Goal: Task Accomplishment & Management: Complete application form

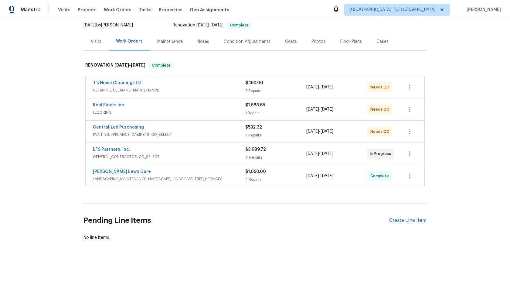
scroll to position [66, 0]
drag, startPoint x: 135, startPoint y: 148, endPoint x: 65, endPoint y: 148, distance: 70.1
click at [65, 148] on div "Back to all projects 272 Stonewood Crossing Dr, Boiling Springs, SC 29316 3 Bed…" at bounding box center [255, 150] width 510 height 263
copy link "LFS Partners, Inc."
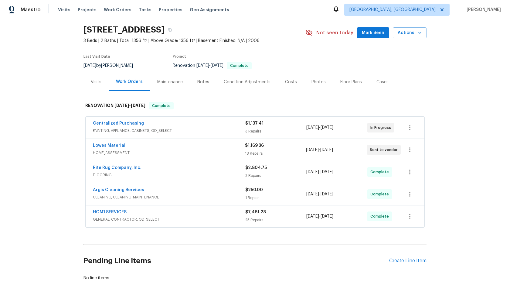
scroll to position [23, 0]
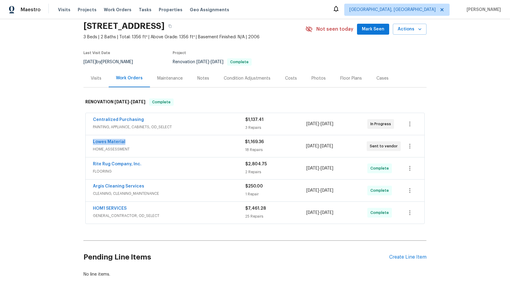
drag, startPoint x: 126, startPoint y: 141, endPoint x: 85, endPoint y: 140, distance: 40.7
click at [86, 140] on div "Lowes Material HOME_ASSESSMENT $1,169.36 18 Repairs 8/11/2025 - 8/15/2025 Sent …" at bounding box center [255, 146] width 339 height 22
copy link "Lowes Material"
drag, startPoint x: 145, startPoint y: 120, endPoint x: 84, endPoint y: 120, distance: 61.3
click at [84, 120] on div "Centralized Purchasing PAINTING, APPLIANCE, CABINETS, OD_SELECT $1,137.41 3 Rep…" at bounding box center [254, 169] width 343 height 114
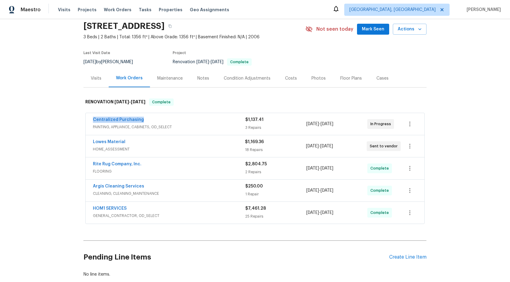
copy link "Centralized Purchasing"
click at [171, 27] on icon "button" at bounding box center [169, 26] width 3 height 3
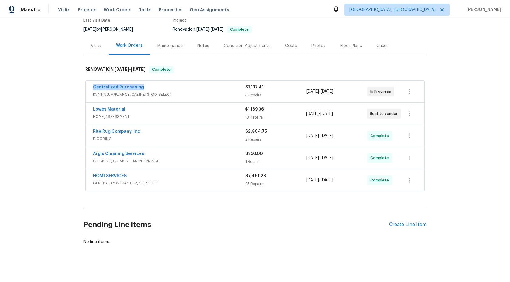
scroll to position [59, 0]
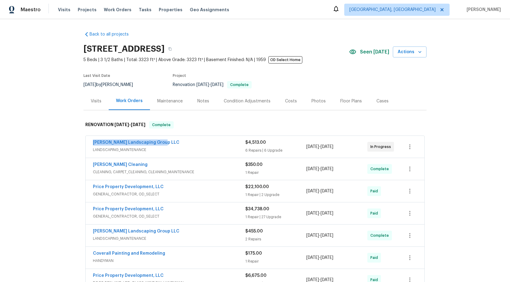
drag, startPoint x: 167, startPoint y: 143, endPoint x: 87, endPoint y: 143, distance: 80.1
click at [87, 143] on div "[PERSON_NAME] Landscaping Group LLC LANDSCAPING_MAINTENANCE $4,513.00 6 Repairs…" at bounding box center [255, 147] width 339 height 22
copy link "[PERSON_NAME] Landscaping Group LLC"
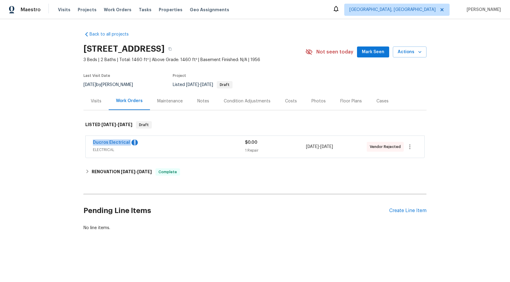
drag, startPoint x: 141, startPoint y: 145, endPoint x: 83, endPoint y: 145, distance: 57.4
click at [83, 145] on div "Back to all projects 13864 Lexicon Ave, Los Angeles, CA 91342 3 Beds | 2 Baths …" at bounding box center [255, 145] width 510 height 253
copy div "Ducros Electrical 1"
click at [90, 175] on div "RENOVATION 8/8/25 - 8/25/25 Complete" at bounding box center [254, 171] width 339 height 7
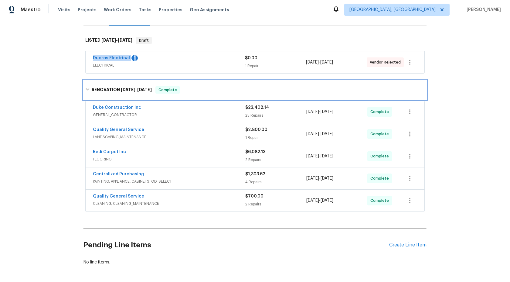
click at [90, 91] on icon at bounding box center [87, 89] width 4 height 4
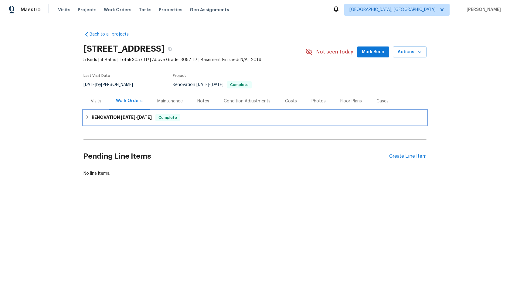
click at [91, 115] on div "RENOVATION 8/13/25 - 8/25/25 Complete" at bounding box center [254, 117] width 339 height 7
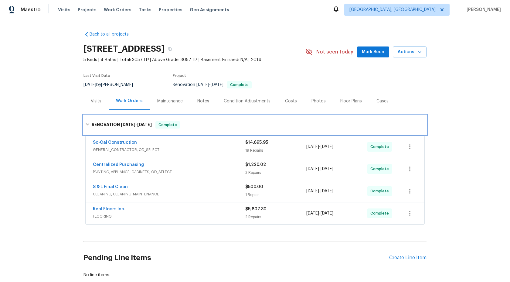
scroll to position [37, 0]
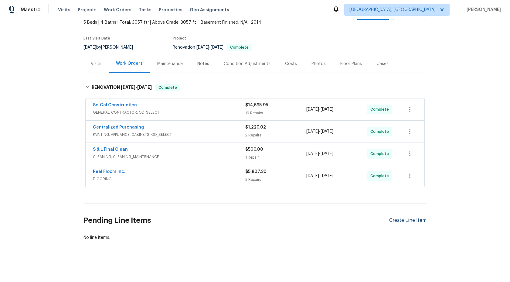
click at [407, 220] on div "Create Line Item" at bounding box center [407, 220] width 37 height 6
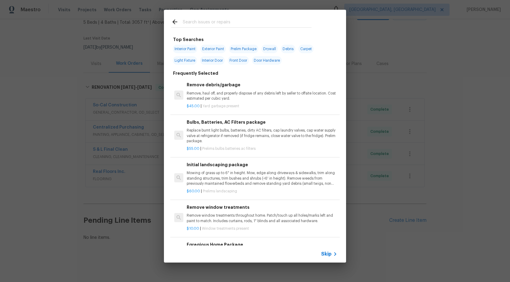
click at [329, 254] on span "Skip" at bounding box center [326, 254] width 10 height 6
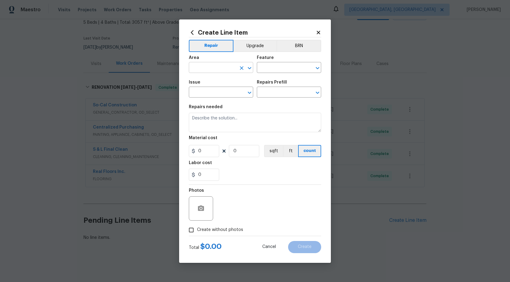
click at [228, 70] on input "text" at bounding box center [212, 67] width 47 height 9
click at [219, 90] on li "Interior Overall" at bounding box center [221, 91] width 64 height 10
type input "Interior Overall"
click at [270, 69] on input "text" at bounding box center [280, 67] width 47 height 9
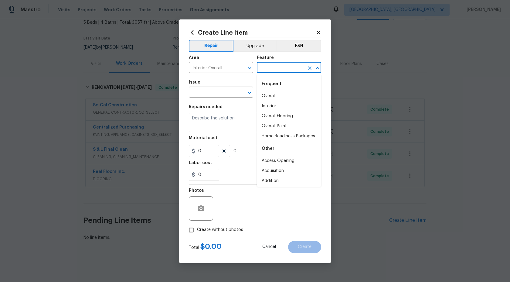
type input "p"
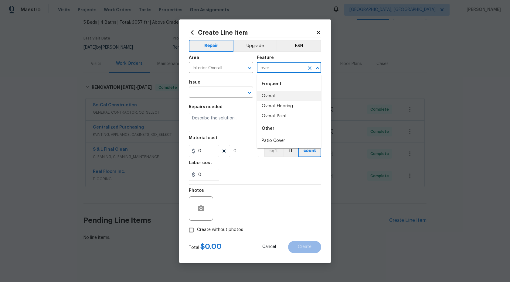
click at [268, 95] on li "Overall" at bounding box center [289, 96] width 64 height 10
type input "Overall"
click at [217, 93] on input "text" at bounding box center [212, 92] width 47 height 9
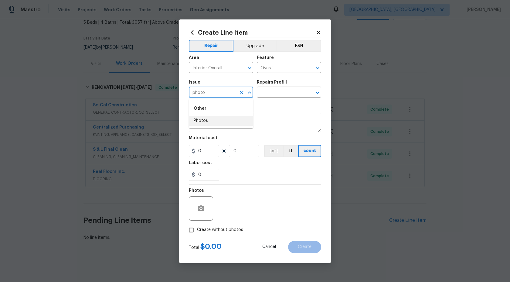
click at [214, 120] on li "Photos" at bounding box center [221, 121] width 64 height 10
type input "Photos"
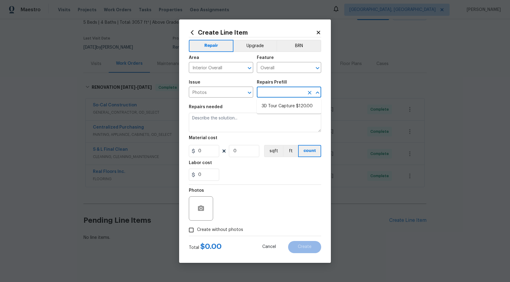
click at [273, 90] on input "text" at bounding box center [280, 92] width 47 height 9
click at [273, 104] on li "3D Tour Capture $120.00" at bounding box center [289, 106] width 64 height 10
type input "3D Tour Capture $120.00"
type textarea "Capture 3D tour of home"
type input "120"
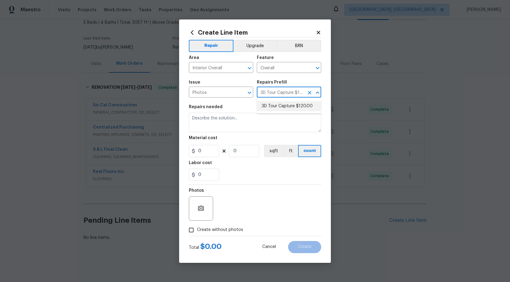
type input "1"
click at [190, 229] on input "Create without photos" at bounding box center [191, 230] width 12 height 12
checkbox input "true"
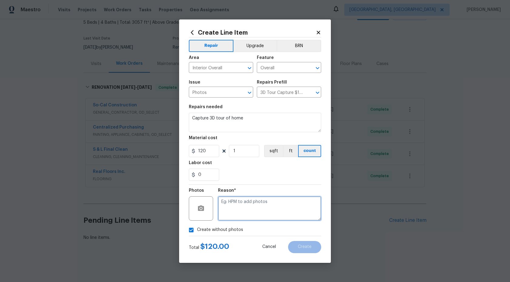
click at [224, 217] on textarea at bounding box center [269, 208] width 103 height 24
type textarea "."
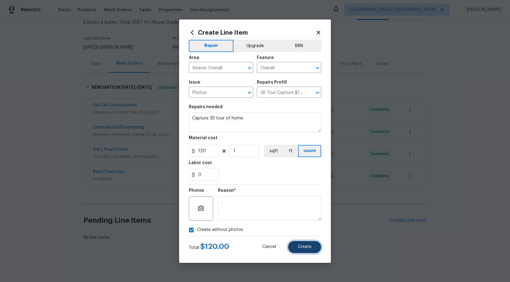
click at [298, 245] on span "Create" at bounding box center [305, 246] width 14 height 5
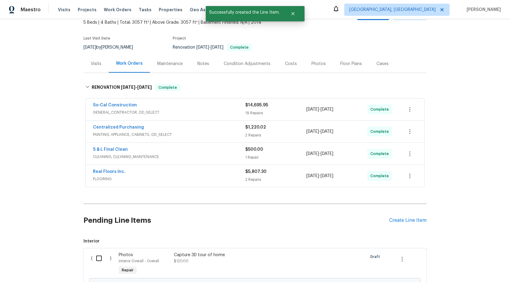
scroll to position [107, 0]
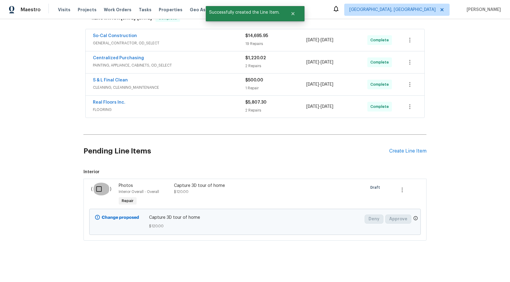
click at [102, 188] on input "checkbox" at bounding box center [101, 188] width 17 height 13
checkbox input "true"
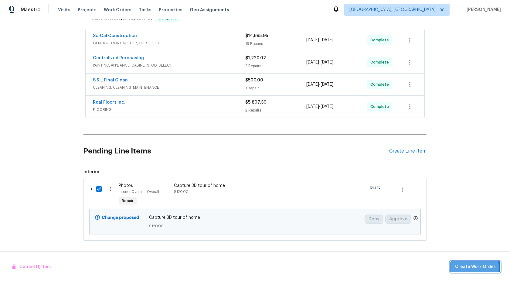
click at [461, 267] on span "Create Work Order" at bounding box center [475, 267] width 40 height 8
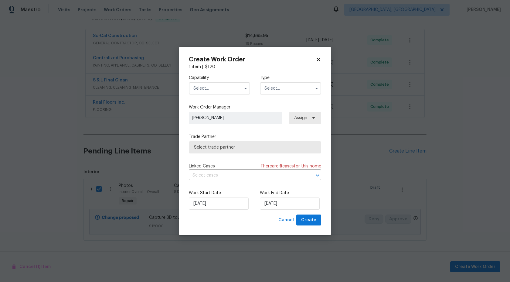
click at [209, 87] on input "text" at bounding box center [219, 88] width 61 height 12
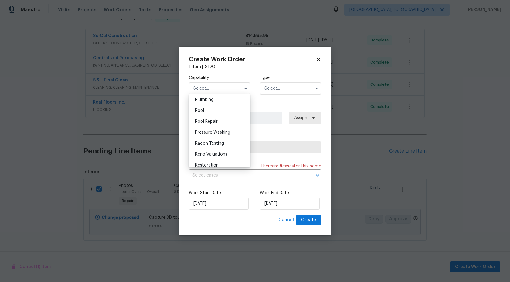
scroll to position [538, 0]
click at [211, 107] on span "Plumbing" at bounding box center [204, 105] width 19 height 4
type input "Plumbing"
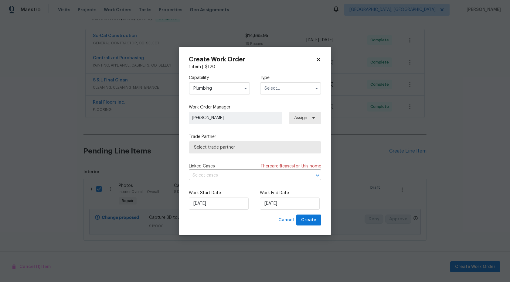
click at [279, 84] on input "text" at bounding box center [290, 88] width 61 height 12
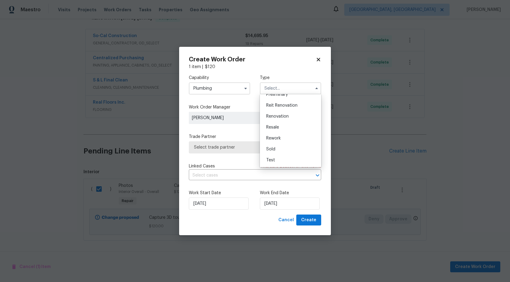
scroll to position [104, 0]
click at [279, 119] on div "Other" at bounding box center [290, 116] width 58 height 11
type input "Other"
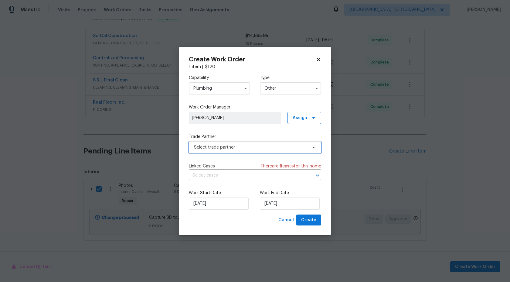
click at [254, 147] on span "Select trade partner" at bounding box center [250, 147] width 113 height 6
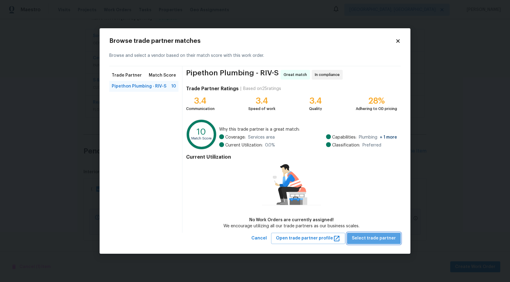
click at [378, 234] on span "Select trade partner" at bounding box center [374, 238] width 44 height 8
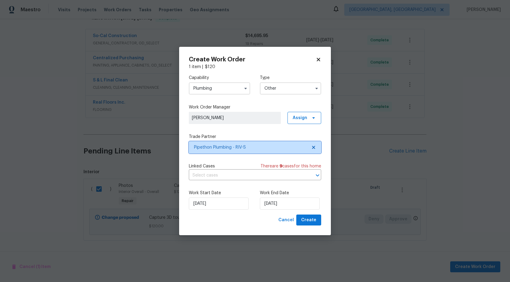
click at [267, 146] on span "Pipethon Plumbing - RIV-S" at bounding box center [250, 147] width 113 height 6
click at [87, 133] on body "Maestro Visits Projects Work Orders Tasks Properties Geo Assignments Albuquerqu…" at bounding box center [255, 141] width 510 height 282
checkbox input "false"
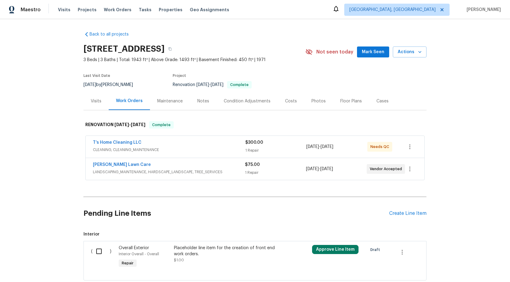
scroll to position [30, 0]
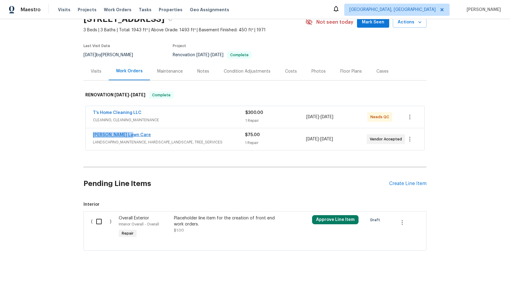
drag, startPoint x: 134, startPoint y: 134, endPoint x: 93, endPoint y: 134, distance: 41.6
click at [93, 134] on div "Lemmon Lawn Care" at bounding box center [169, 135] width 152 height 7
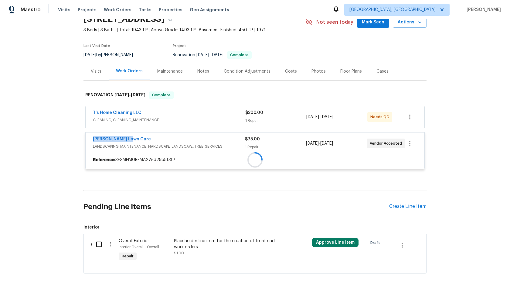
copy link "Lemmon Lawn Care"
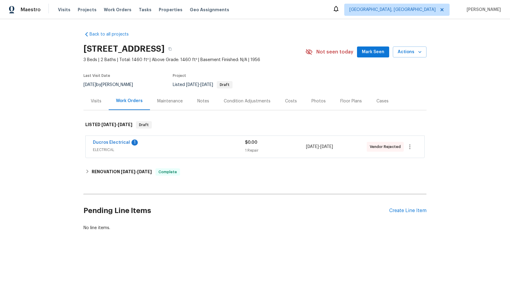
click at [167, 104] on div "Maintenance" at bounding box center [169, 101] width 25 height 6
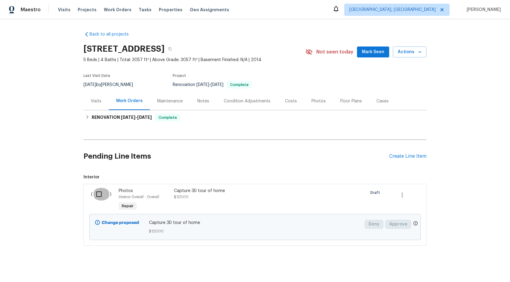
click at [99, 195] on input "checkbox" at bounding box center [101, 194] width 17 height 13
checkbox input "true"
click at [478, 267] on span "Create Work Order" at bounding box center [475, 267] width 40 height 8
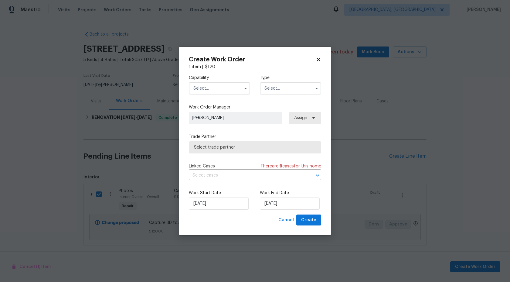
click at [215, 86] on input "text" at bounding box center [219, 88] width 61 height 12
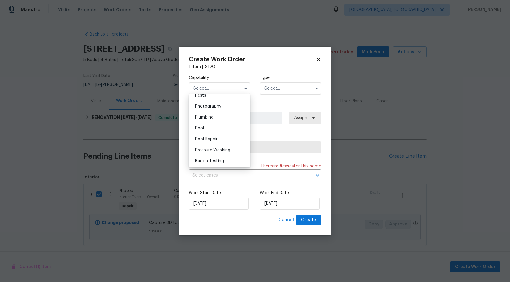
scroll to position [517, 0]
click at [219, 119] on div "Photography" at bounding box center [219, 115] width 58 height 11
type input "Photography"
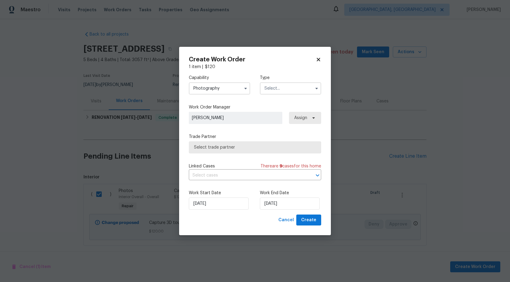
click at [274, 92] on input "text" at bounding box center [290, 88] width 61 height 12
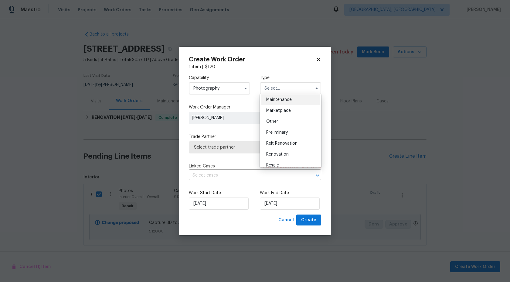
scroll to position [73, 0]
click at [279, 148] on div "Other" at bounding box center [290, 148] width 58 height 11
type input "Other"
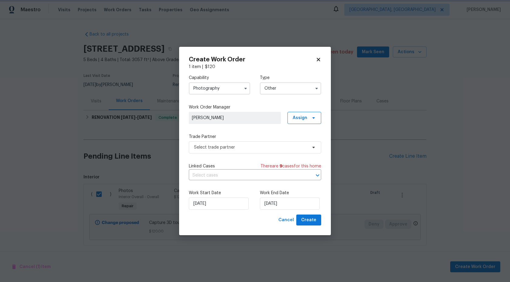
scroll to position [0, 0]
click at [241, 151] on span "Select trade partner" at bounding box center [255, 147] width 132 height 12
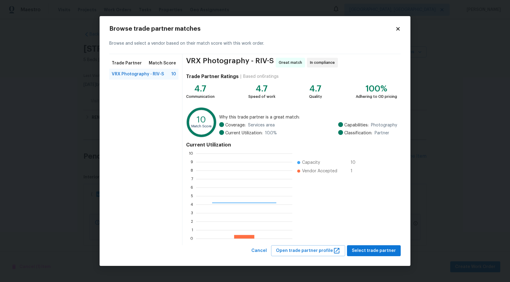
scroll to position [85, 96]
click at [372, 249] on span "Select trade partner" at bounding box center [374, 251] width 44 height 8
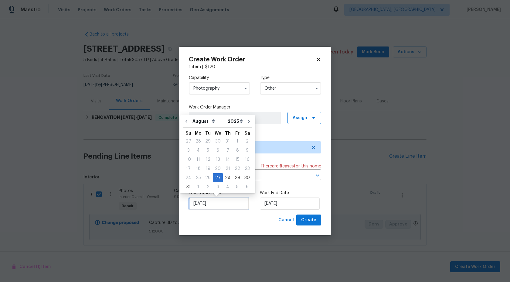
click at [221, 203] on input "27/08/2025" at bounding box center [219, 203] width 60 height 12
click at [281, 208] on input "27/08/2025" at bounding box center [290, 203] width 60 height 12
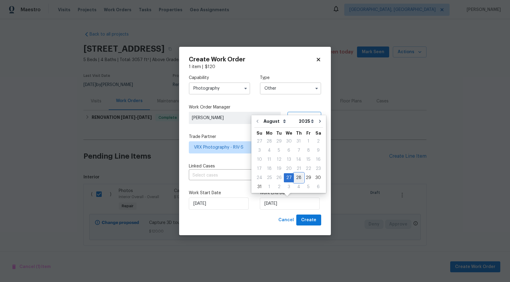
click at [296, 178] on div "28" at bounding box center [299, 177] width 10 height 8
type input "28/08/2025"
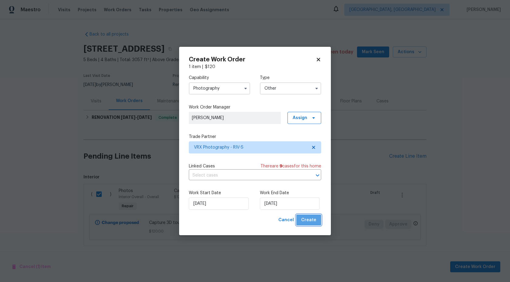
click at [313, 222] on span "Create" at bounding box center [308, 220] width 15 height 8
checkbox input "false"
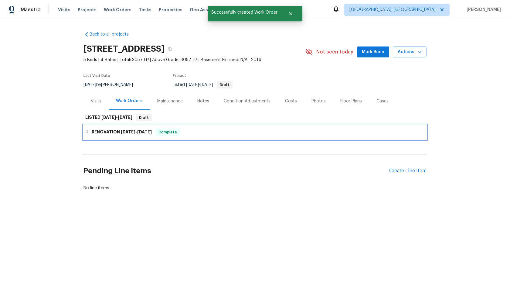
click at [130, 132] on span "8/13/25" at bounding box center [128, 132] width 15 height 4
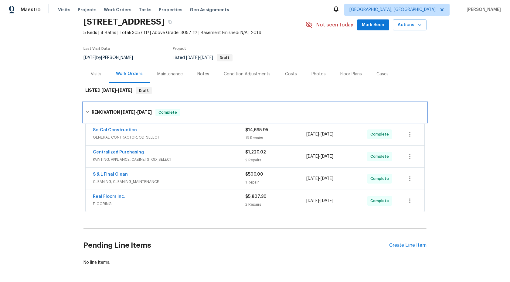
scroll to position [27, 0]
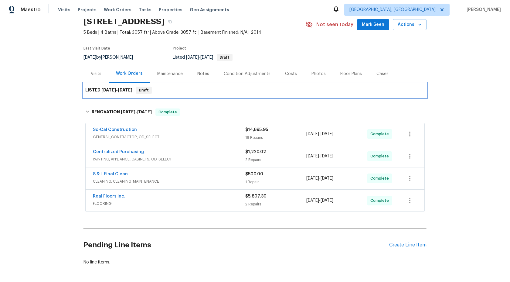
click at [127, 90] on span "8/28/25" at bounding box center [125, 90] width 15 height 4
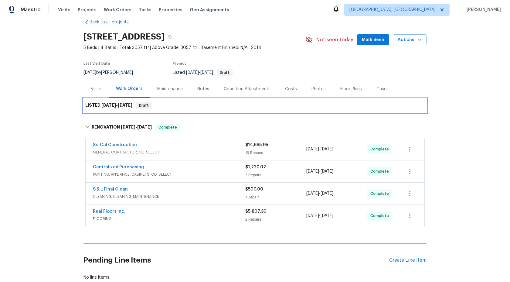
scroll to position [0, 0]
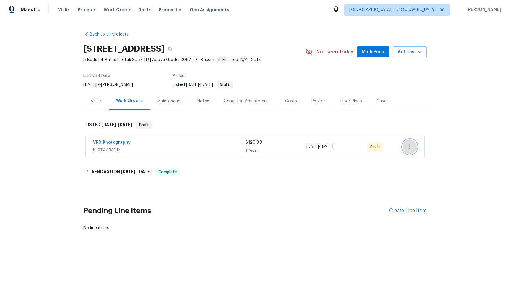
click at [402, 147] on button "button" at bounding box center [409, 146] width 15 height 15
click at [412, 147] on li "Send to Vendor" at bounding box center [436, 147] width 68 height 10
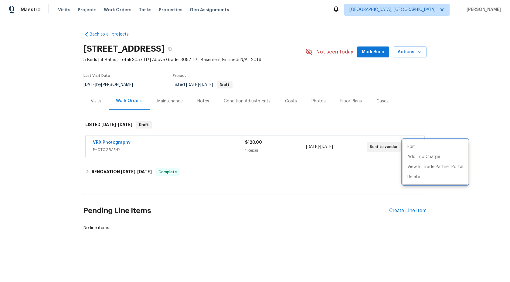
click at [198, 145] on div at bounding box center [255, 141] width 510 height 282
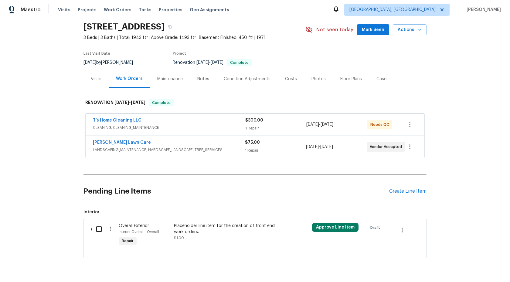
scroll to position [18, 0]
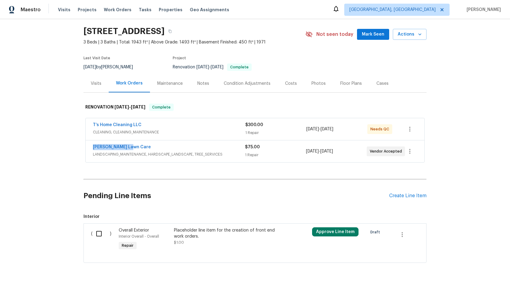
drag, startPoint x: 135, startPoint y: 146, endPoint x: 87, endPoint y: 147, distance: 47.3
click at [87, 147] on div "[PERSON_NAME] Lawn Care LANDSCAPING_MAINTENANCE, HARDSCAPE_LANDSCAPE, TREE_SERV…" at bounding box center [255, 151] width 339 height 22
copy link "[PERSON_NAME] Lawn Care"
drag, startPoint x: 142, startPoint y: 123, endPoint x: 78, endPoint y: 127, distance: 64.2
click at [78, 127] on div "Back to all projects [STREET_ADDRESS] 3 Beds | 3 Baths | Total: 1943 ft² | Abov…" at bounding box center [255, 150] width 510 height 263
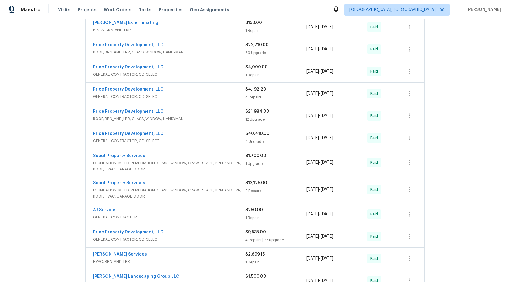
scroll to position [462, 0]
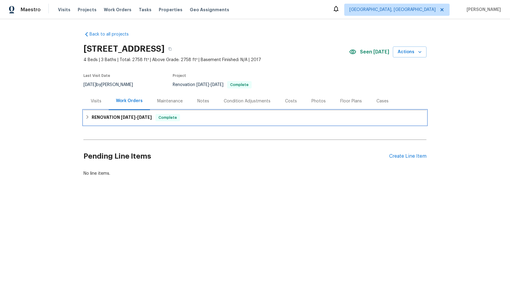
click at [207, 115] on div "RENOVATION 8/18/25 - 8/26/25 Complete" at bounding box center [254, 117] width 339 height 7
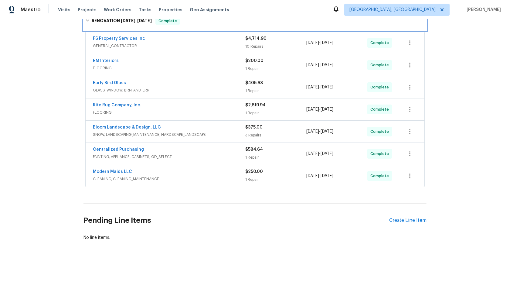
scroll to position [90, 0]
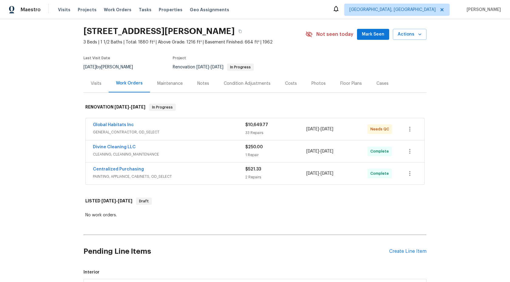
scroll to position [102, 0]
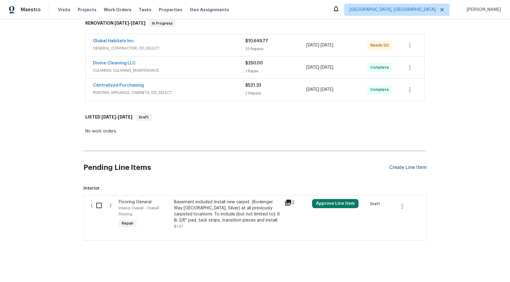
click at [403, 168] on div "Create Line Item" at bounding box center [407, 167] width 37 height 6
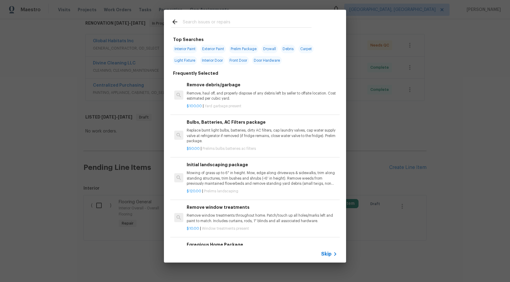
click at [327, 252] on span "Skip" at bounding box center [326, 254] width 10 height 6
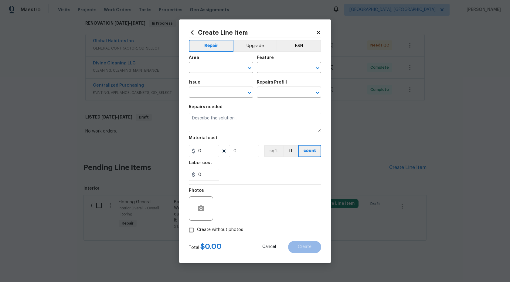
click at [212, 77] on span "Issue ​" at bounding box center [221, 88] width 64 height 25
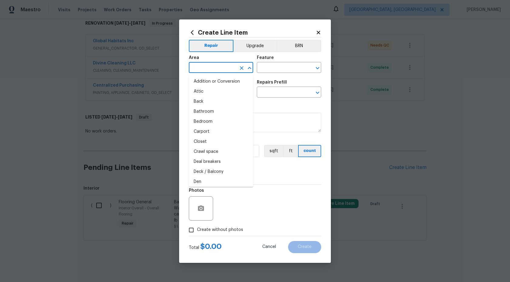
click at [215, 72] on input "text" at bounding box center [212, 67] width 47 height 9
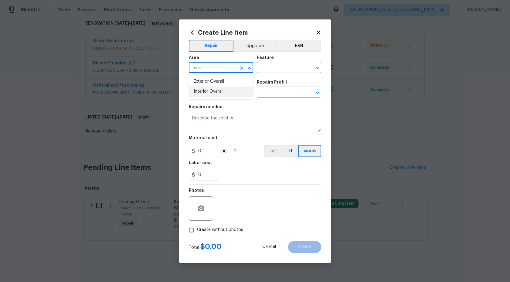
click at [205, 95] on li "Interior Overall" at bounding box center [221, 91] width 64 height 10
type input "Interior Overall"
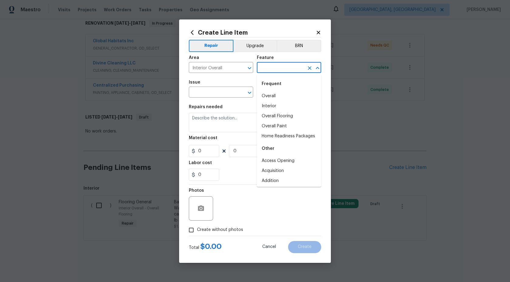
click at [276, 71] on input "text" at bounding box center [280, 67] width 47 height 9
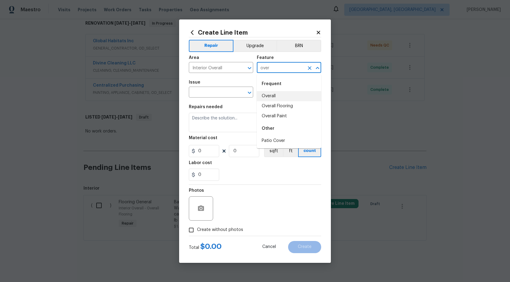
click at [274, 97] on li "Overall" at bounding box center [289, 96] width 64 height 10
type input "Overall"
click at [214, 92] on input "text" at bounding box center [212, 92] width 47 height 9
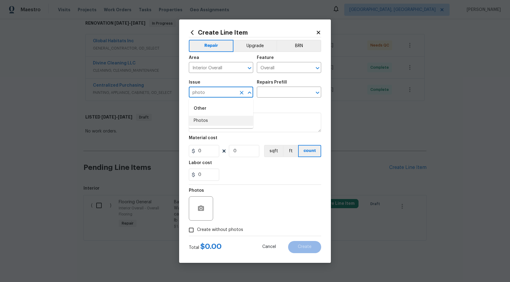
click at [212, 120] on li "Photos" at bounding box center [221, 121] width 64 height 10
type input "Photos"
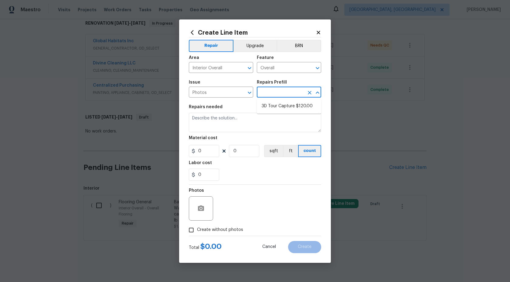
click at [263, 97] on input "text" at bounding box center [280, 92] width 47 height 9
click at [266, 106] on li "3D Tour Capture $120.00" at bounding box center [289, 106] width 64 height 10
type input "3D Tour Capture $120.00"
type textarea "Capture 3D tour of home"
type input "1"
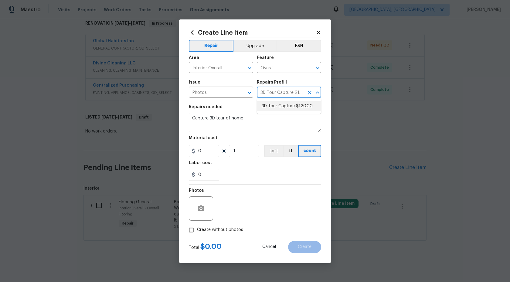
type input "120"
click at [194, 225] on input "Create without photos" at bounding box center [191, 230] width 12 height 12
checkbox input "true"
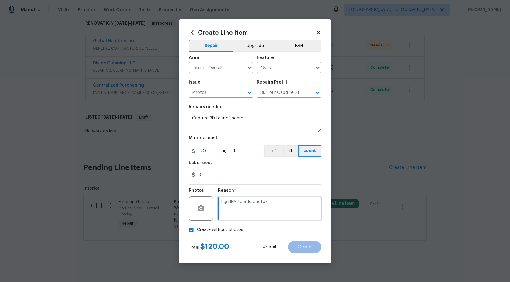
click at [238, 213] on textarea at bounding box center [269, 208] width 103 height 24
type textarea "."
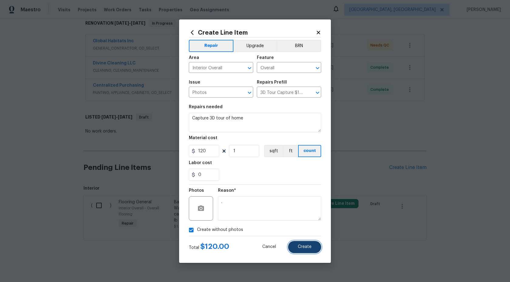
click at [308, 243] on button "Create" at bounding box center [304, 247] width 33 height 12
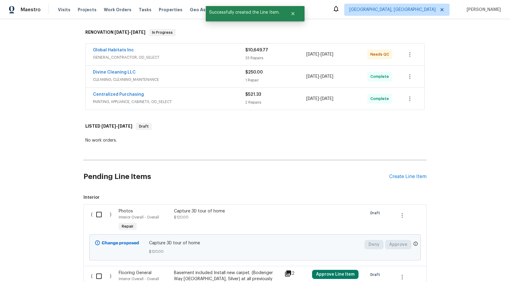
scroll to position [163, 0]
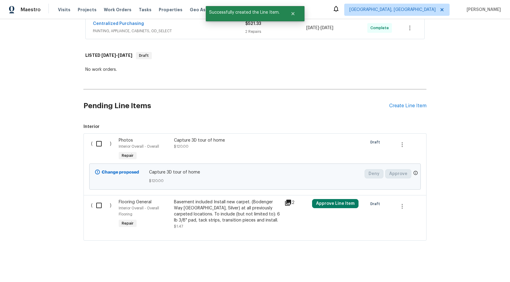
click at [100, 146] on input "checkbox" at bounding box center [101, 143] width 17 height 13
checkbox input "true"
click at [475, 263] on span "Create Work Order" at bounding box center [475, 267] width 40 height 8
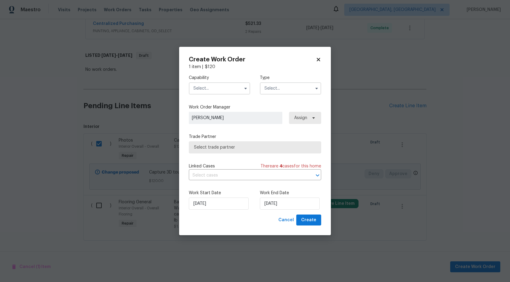
click at [223, 86] on input "text" at bounding box center [219, 88] width 61 height 12
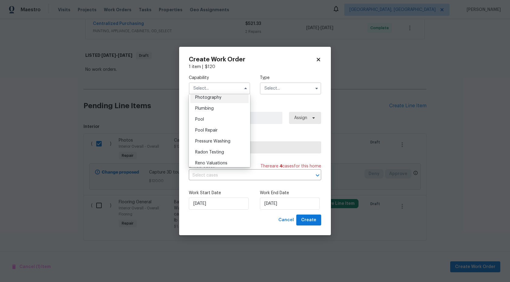
click at [217, 99] on span "Photography" at bounding box center [208, 97] width 26 height 4
type input "Photography"
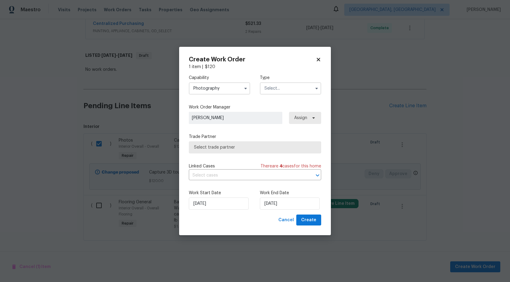
click at [266, 90] on input "text" at bounding box center [290, 88] width 61 height 12
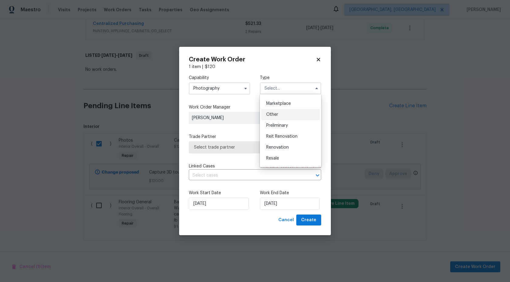
scroll to position [107, 0]
click at [277, 115] on span "Other" at bounding box center [272, 115] width 12 height 4
type input "Other"
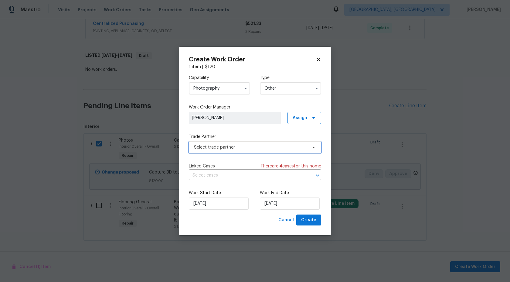
click at [246, 145] on span "Select trade partner" at bounding box center [250, 147] width 113 height 6
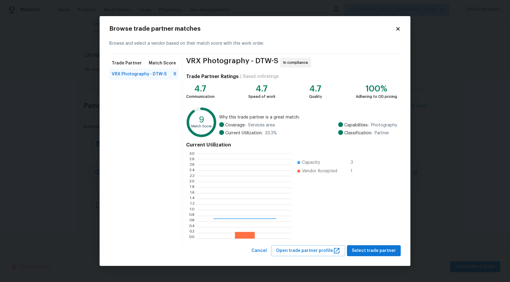
scroll to position [85, 94]
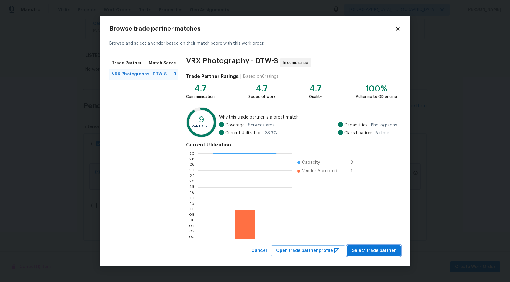
click at [384, 251] on span "Select trade partner" at bounding box center [374, 251] width 44 height 8
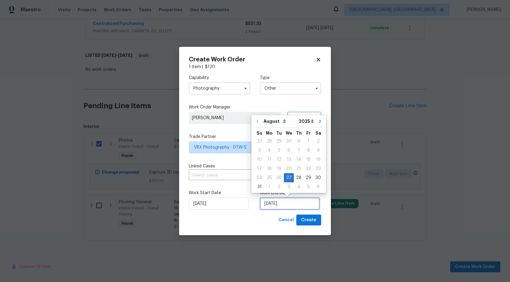
click at [287, 202] on input "27/08/2025" at bounding box center [290, 203] width 60 height 12
click at [298, 176] on div "28" at bounding box center [299, 177] width 10 height 8
type input "28/08/2025"
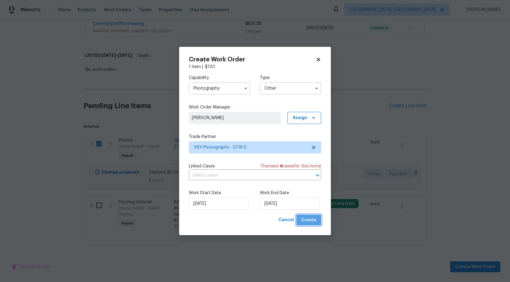
click at [315, 223] on span "Create" at bounding box center [308, 220] width 15 height 8
checkbox input "false"
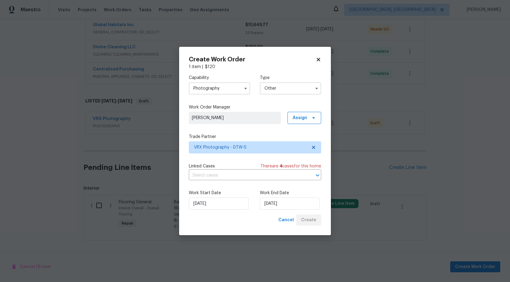
scroll to position [118, 0]
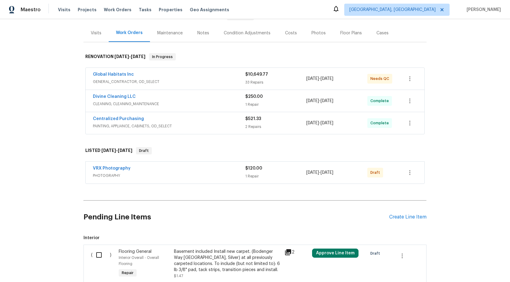
scroll to position [118, 0]
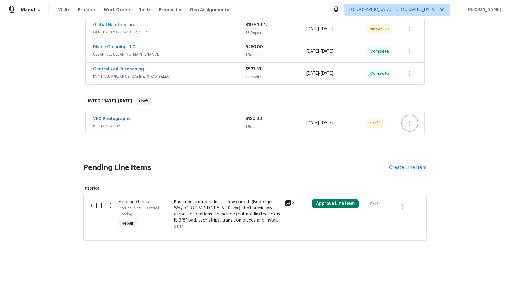
click at [409, 122] on icon "button" at bounding box center [409, 122] width 7 height 7
click at [409, 122] on li "Send to Vendor" at bounding box center [435, 123] width 66 height 10
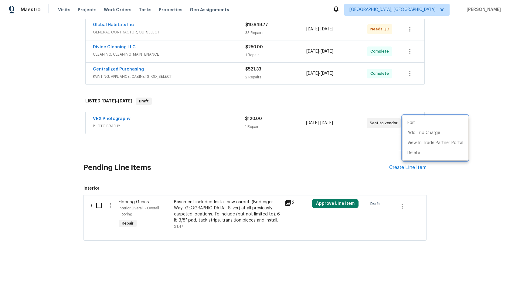
click at [222, 140] on div at bounding box center [255, 141] width 510 height 282
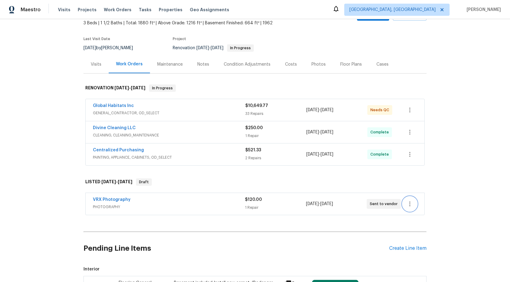
scroll to position [0, 0]
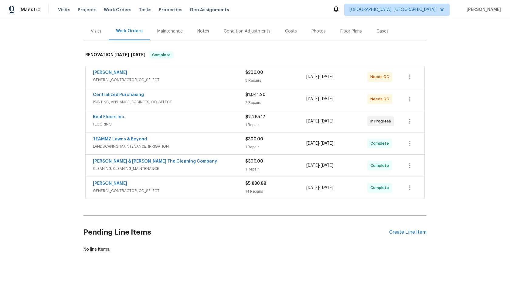
scroll to position [82, 0]
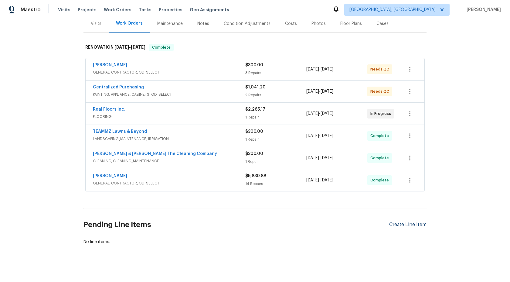
click at [399, 222] on div "Create Line Item" at bounding box center [407, 225] width 37 height 6
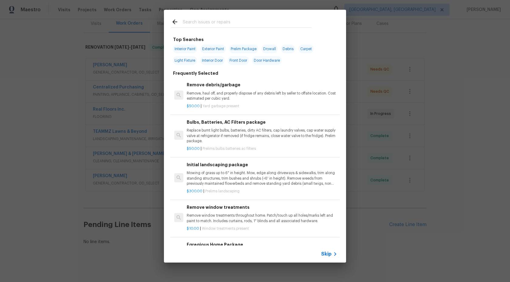
click at [330, 253] on span "Skip" at bounding box center [326, 254] width 10 height 6
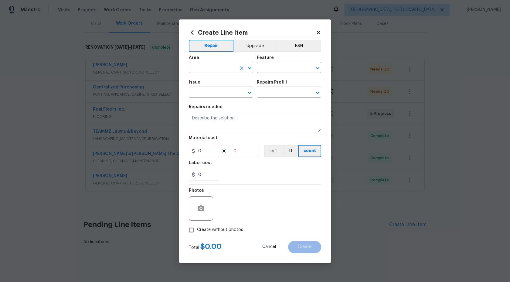
click at [225, 63] on input "text" at bounding box center [212, 67] width 47 height 9
click at [217, 91] on li "Interior Overall" at bounding box center [221, 91] width 64 height 10
type input "Interior Overall"
click at [287, 71] on input "text" at bounding box center [280, 67] width 47 height 9
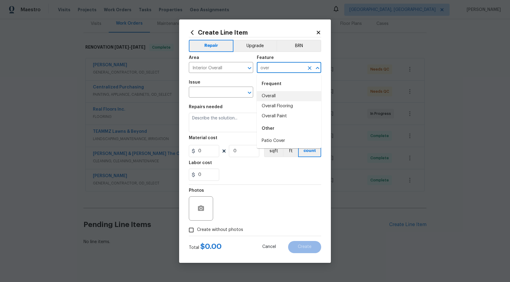
click at [280, 94] on li "Overall" at bounding box center [289, 96] width 64 height 10
type input "Overall"
click at [224, 89] on input "text" at bounding box center [212, 92] width 47 height 9
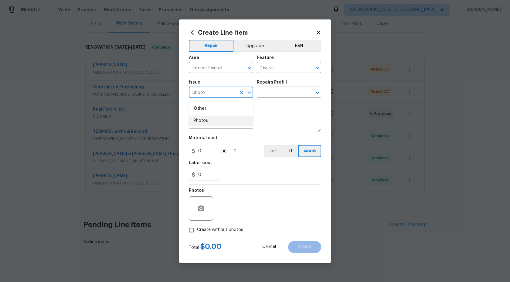
click at [217, 121] on li "Photos" at bounding box center [221, 121] width 64 height 10
type input "Photos"
click at [280, 98] on div "Issue Photos ​ Repairs Prefill ​" at bounding box center [255, 88] width 132 height 25
click at [280, 90] on input "text" at bounding box center [280, 92] width 47 height 9
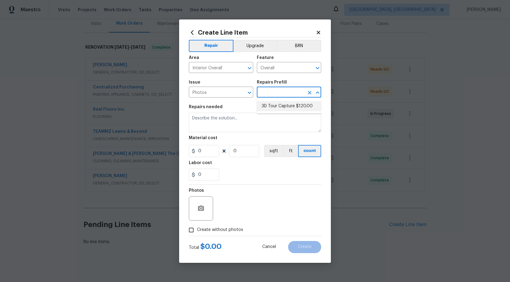
click at [277, 104] on li "3D Tour Capture $120.00" at bounding box center [289, 106] width 64 height 10
type input "3D Tour Capture $120.00"
type textarea "Capture 3D tour of home"
type input "1"
type input "120"
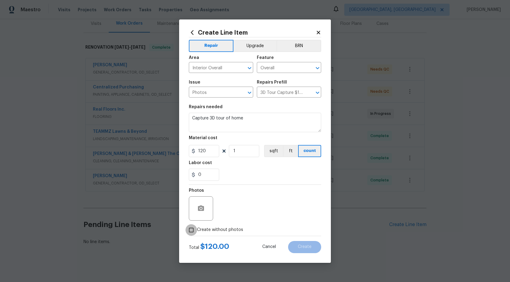
click at [187, 231] on input "Create without photos" at bounding box center [191, 230] width 12 height 12
checkbox input "true"
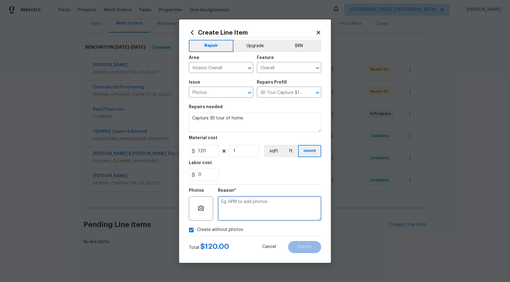
click at [237, 211] on textarea at bounding box center [269, 208] width 103 height 24
type textarea "."
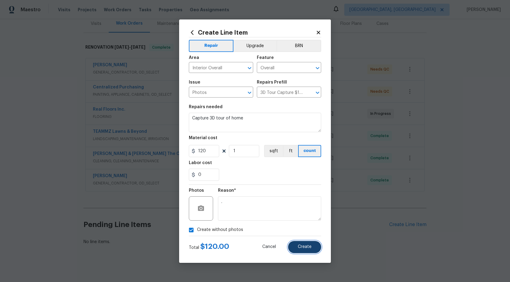
click at [302, 246] on span "Create" at bounding box center [305, 246] width 14 height 5
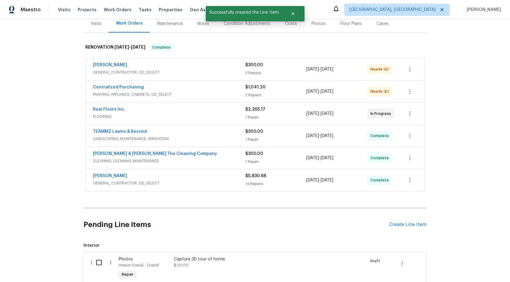
click at [98, 258] on input "checkbox" at bounding box center [101, 262] width 17 height 13
checkbox input "true"
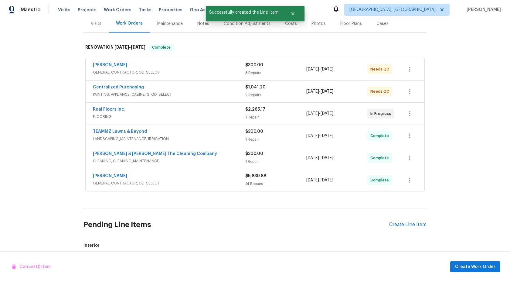
scroll to position [151, 0]
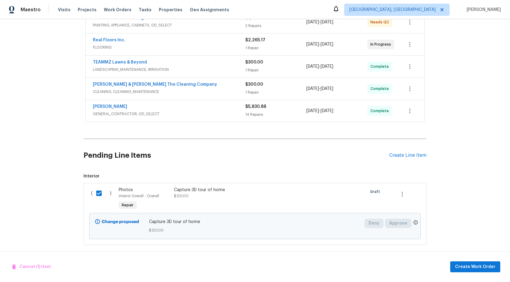
click at [482, 273] on div "Cancel (1) Item Create Work Order" at bounding box center [255, 266] width 510 height 31
click at [482, 264] on span "Create Work Order" at bounding box center [475, 267] width 40 height 8
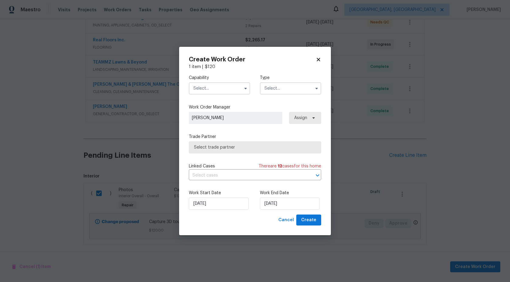
click at [212, 84] on input "text" at bounding box center [219, 88] width 61 height 12
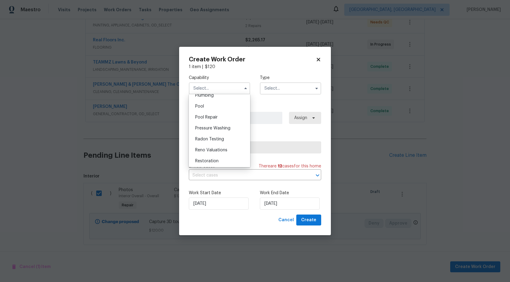
scroll to position [538, 0]
click at [215, 95] on span "Photography" at bounding box center [208, 95] width 26 height 4
type input "Photography"
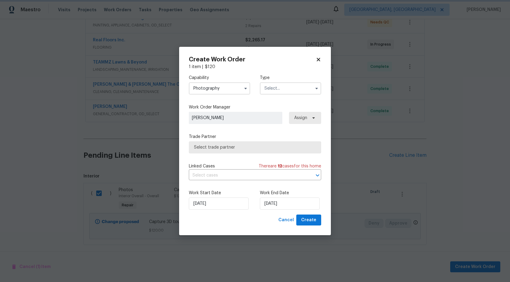
scroll to position [521, 0]
click at [273, 89] on input "text" at bounding box center [290, 88] width 61 height 12
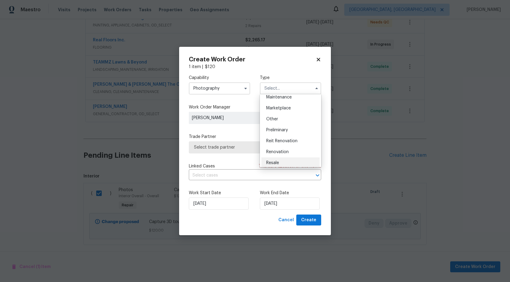
scroll to position [100, 0]
click at [280, 122] on div "Other" at bounding box center [290, 121] width 58 height 11
type input "Other"
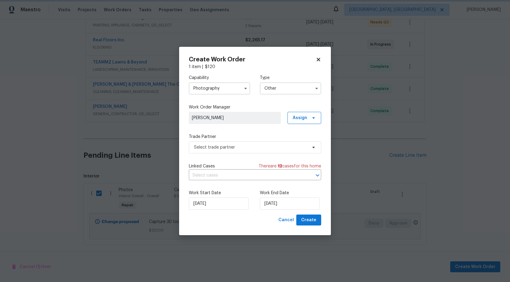
scroll to position [0, 0]
click at [246, 151] on span "Select trade partner" at bounding box center [255, 147] width 132 height 12
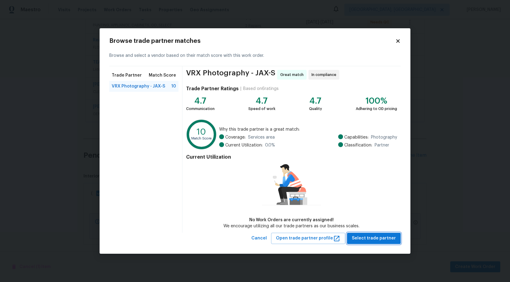
click at [383, 237] on span "Select trade partner" at bounding box center [374, 238] width 44 height 8
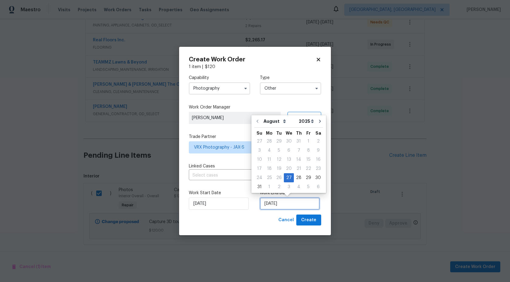
click at [296, 206] on input "27/08/2025" at bounding box center [290, 203] width 60 height 12
click at [297, 178] on div "28" at bounding box center [299, 177] width 10 height 8
type input "28/08/2025"
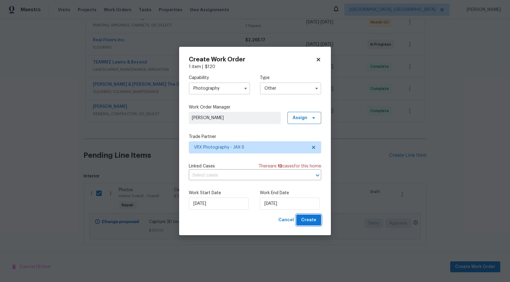
click at [310, 220] on span "Create" at bounding box center [308, 220] width 15 height 8
checkbox input "false"
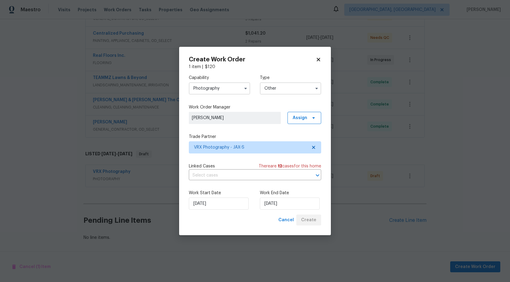
scroll to position [131, 0]
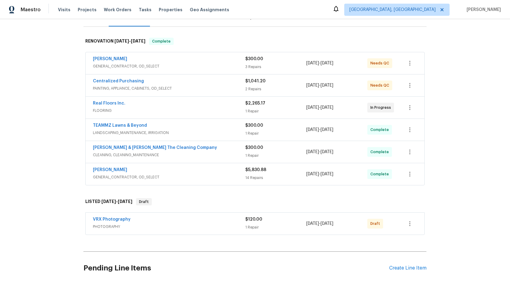
scroll to position [89, 0]
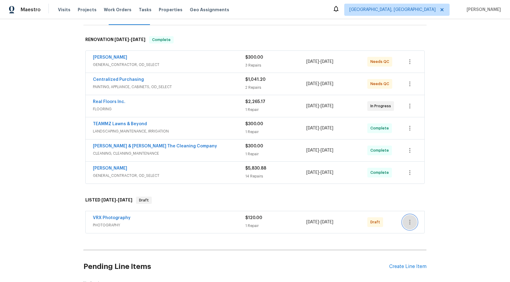
click at [410, 215] on button "button" at bounding box center [409, 222] width 15 height 15
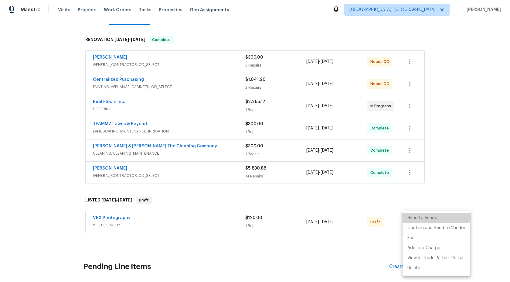
click at [411, 215] on li "Send to Vendor" at bounding box center [436, 218] width 68 height 10
